Goal: Complete application form

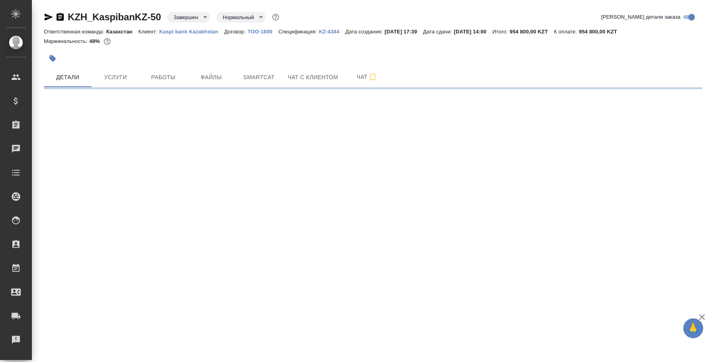
select select "RU"
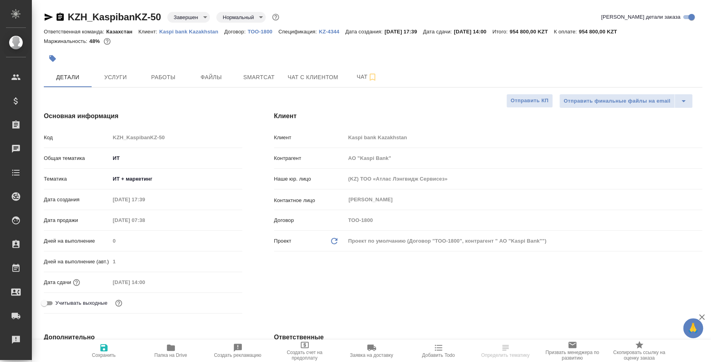
type input "АО "Kaspi Bank""
type textarea "x"
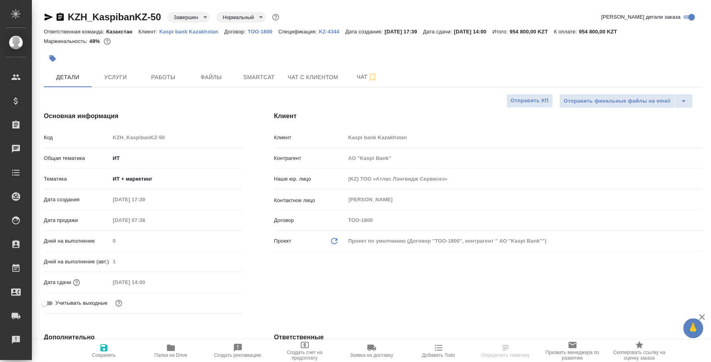
type textarea "x"
type input "[PERSON_NAME]"
type input "Журавлев Денис"
click at [46, 19] on icon "button" at bounding box center [49, 17] width 8 height 7
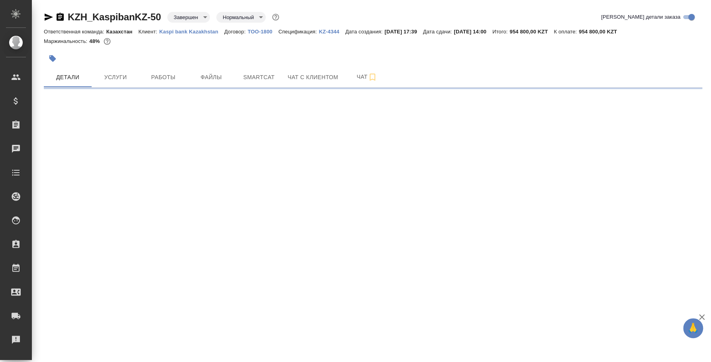
select select "RU"
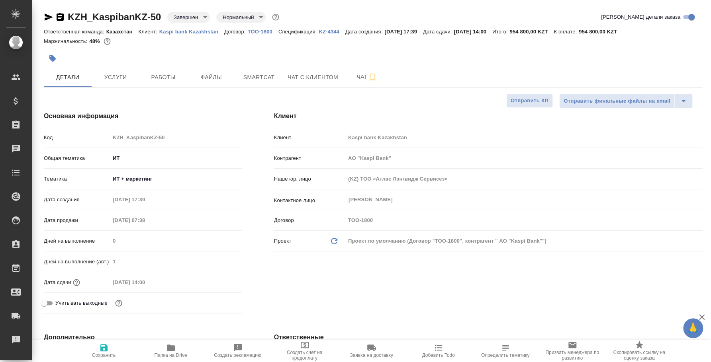
type textarea "x"
type input "АО "Kaspi Bank""
type textarea "x"
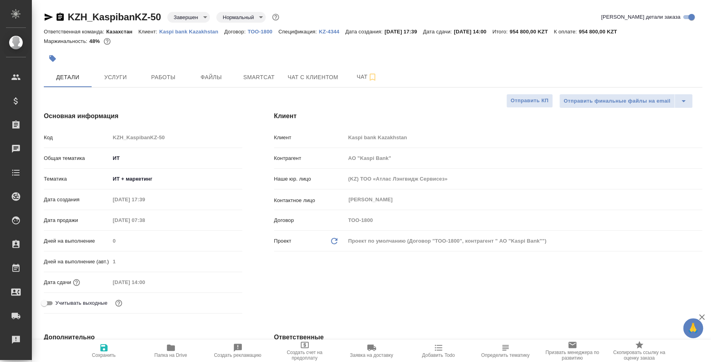
type textarea "x"
type input "АО "Kaspi Bank""
type textarea "x"
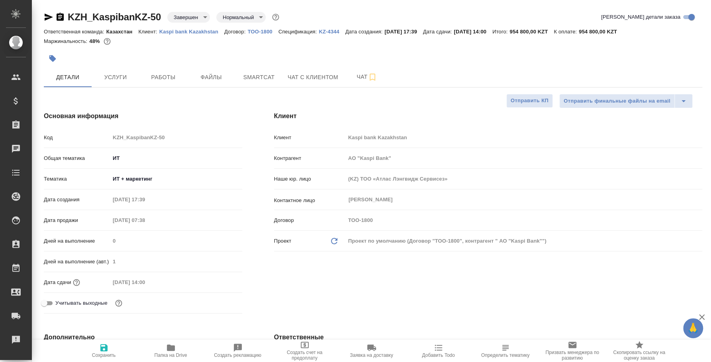
type textarea "x"
type input "АО "Kaspi Bank""
type textarea "x"
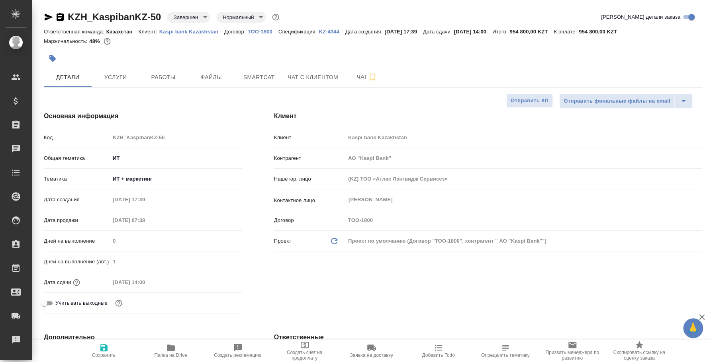
type input "АО "Kaspi Bank""
type textarea "x"
